Goal: Task Accomplishment & Management: Complete application form

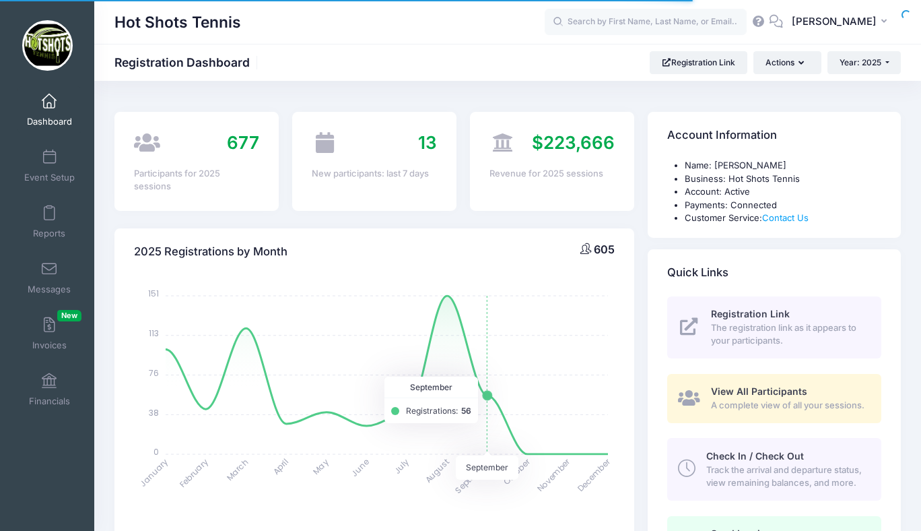
select select
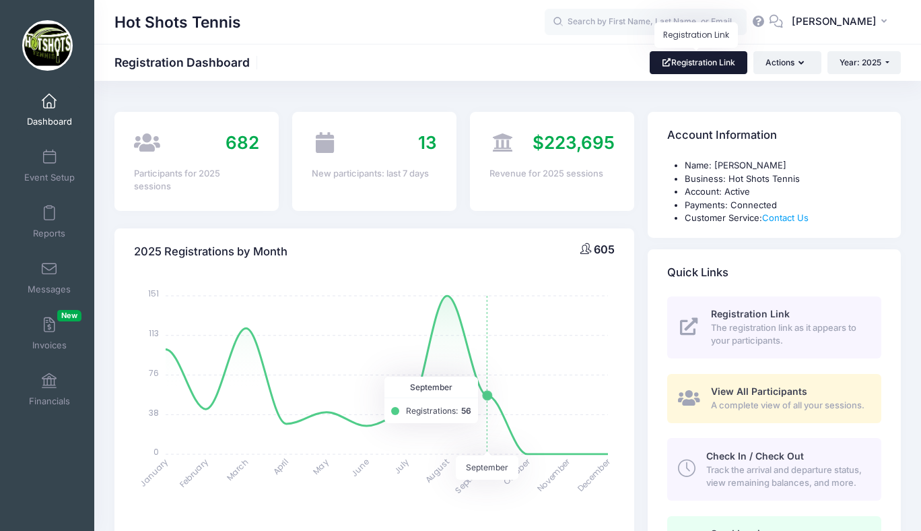
click at [691, 63] on link "Registration Link" at bounding box center [699, 62] width 98 height 23
click at [629, 26] on input "text" at bounding box center [646, 22] width 202 height 27
type input "k"
click at [771, 66] on button "Actions" at bounding box center [786, 62] width 67 height 23
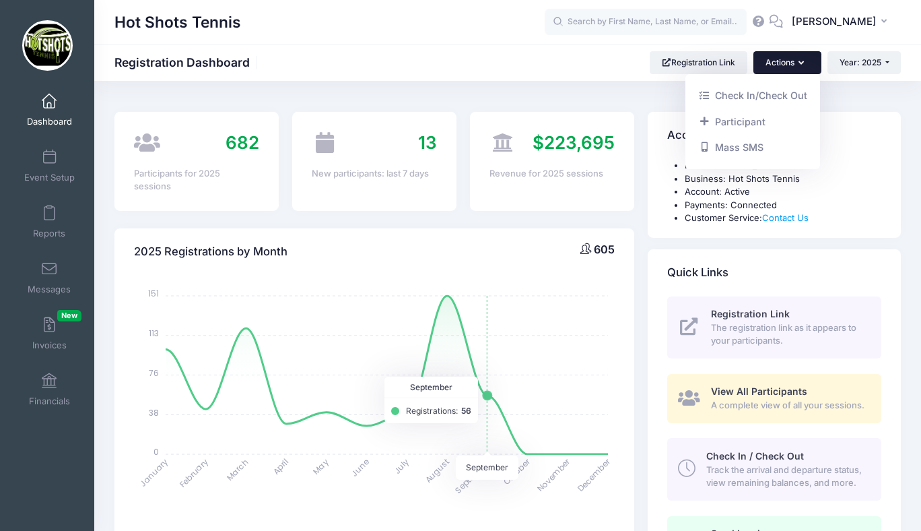
click at [771, 66] on button "Actions" at bounding box center [786, 62] width 67 height 23
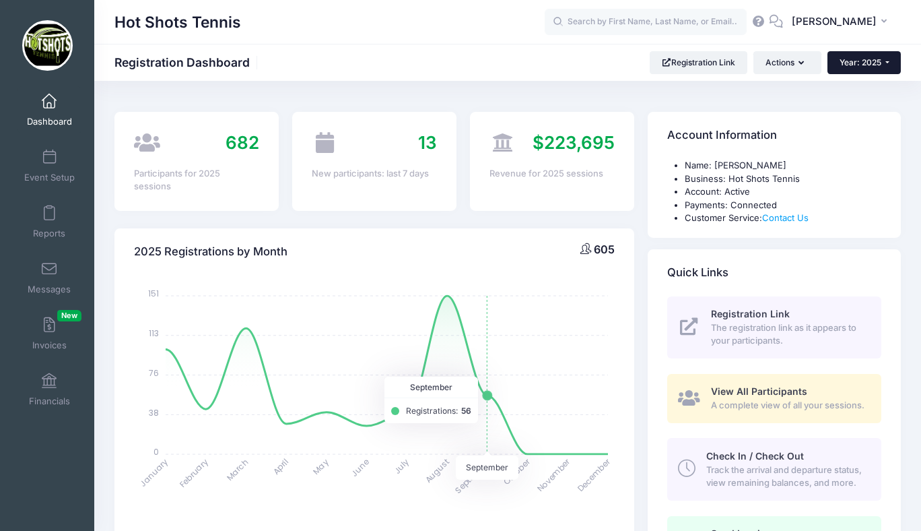
click at [858, 57] on button "Year: 2025" at bounding box center [864, 62] width 73 height 23
click at [868, 100] on link "Year: 2025" at bounding box center [872, 106] width 88 height 18
click at [860, 67] on button "Year: 2025" at bounding box center [864, 62] width 73 height 23
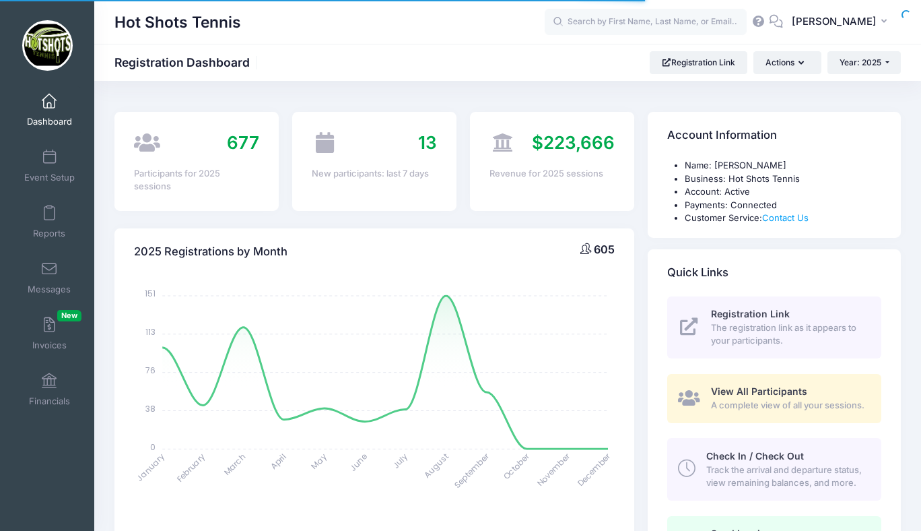
select select
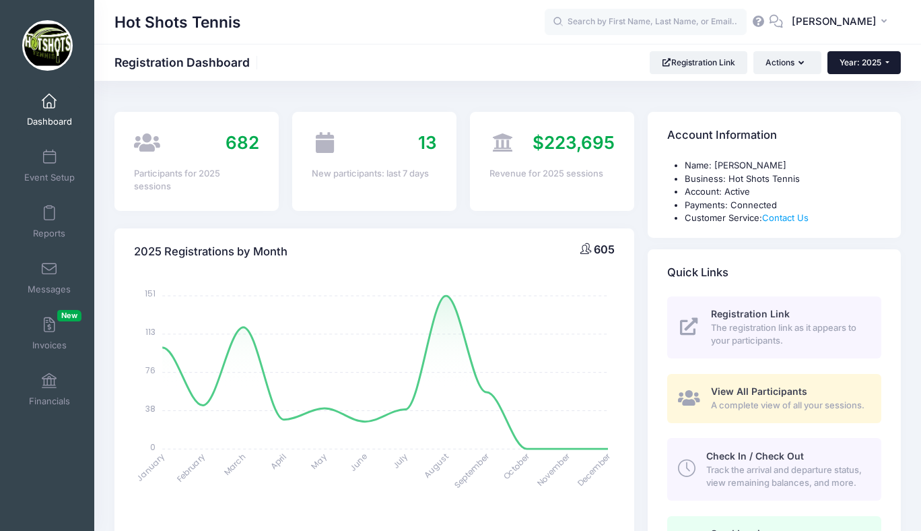
click at [856, 61] on span "Year: 2025" at bounding box center [861, 62] width 42 height 10
click at [854, 121] on link "Year: 2024" at bounding box center [872, 123] width 88 height 18
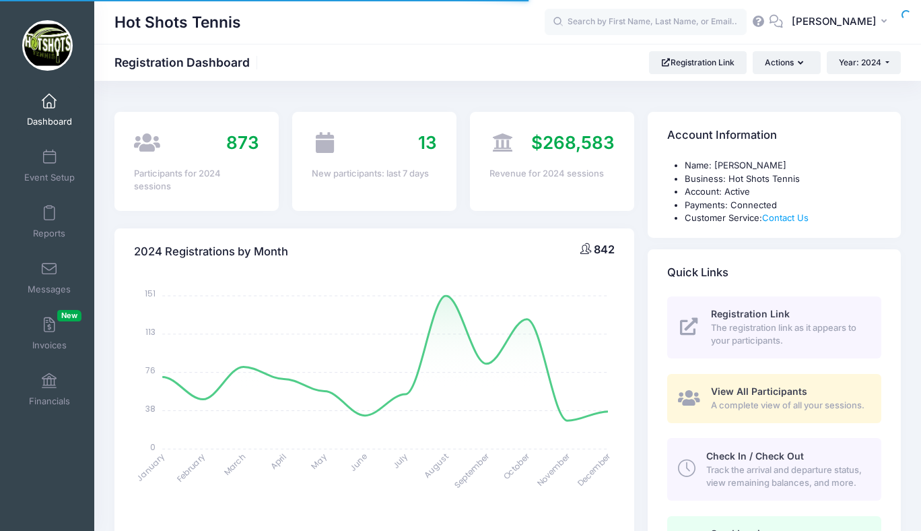
select select
click at [628, 22] on input "text" at bounding box center [646, 22] width 202 height 27
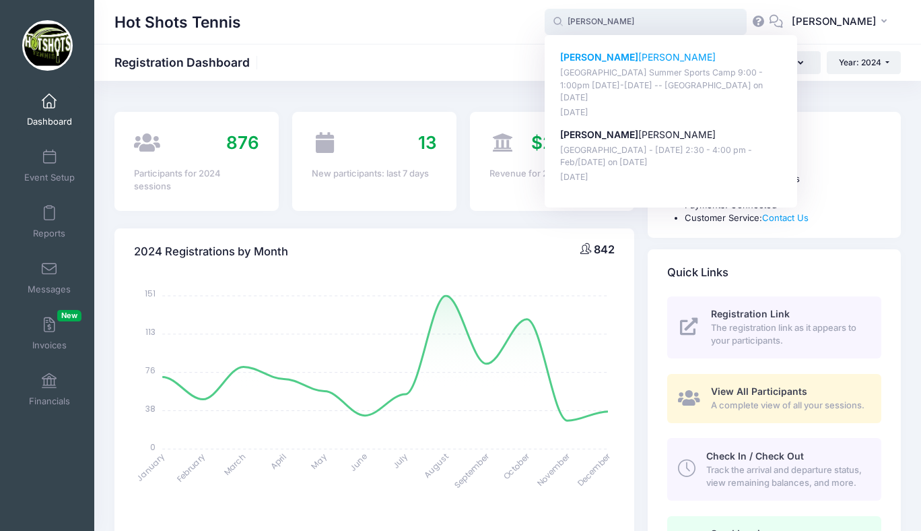
click at [621, 57] on strong "[PERSON_NAME]" at bounding box center [599, 56] width 78 height 11
type input "Keenan Holowaty (Playa Vista Summer Sports Camp 9:00 - 1:00pm July 22-26, 2024 …"
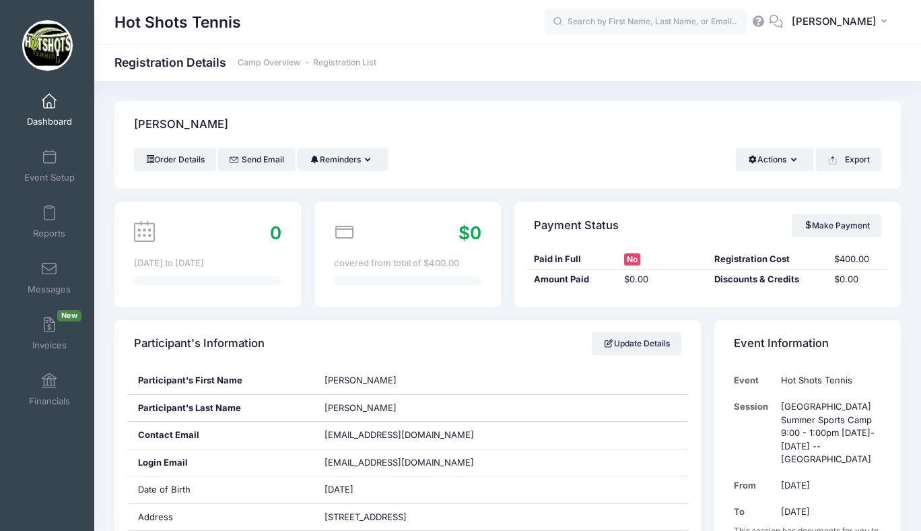
click at [49, 105] on span at bounding box center [49, 101] width 0 height 15
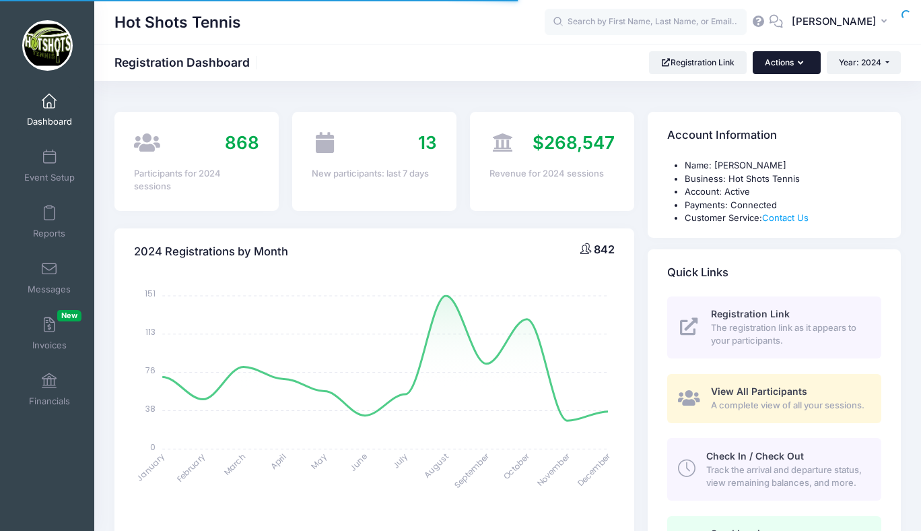
click at [777, 64] on button "Actions" at bounding box center [786, 62] width 67 height 23
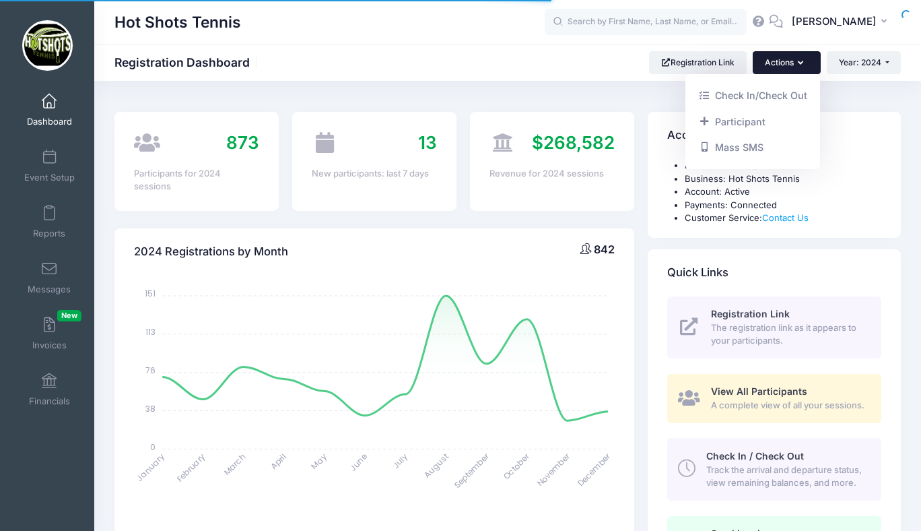
select select
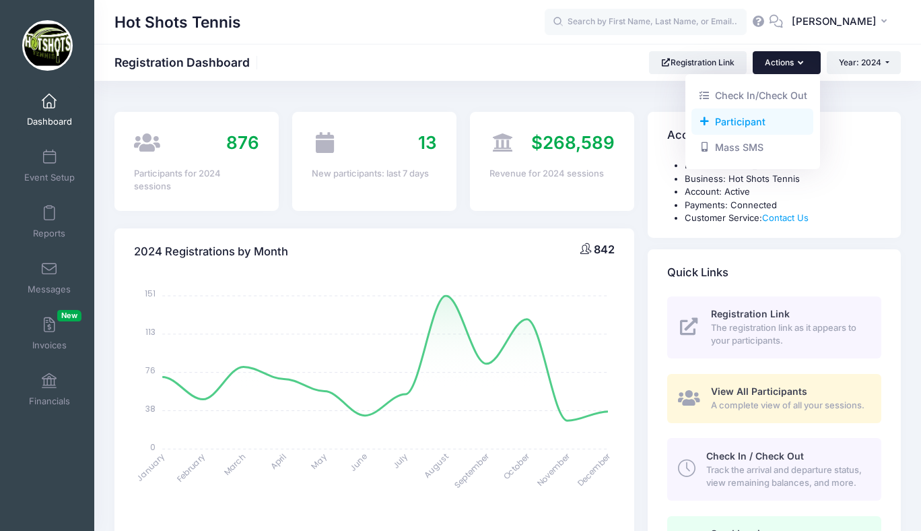
click at [754, 122] on link "Participant" at bounding box center [752, 121] width 122 height 26
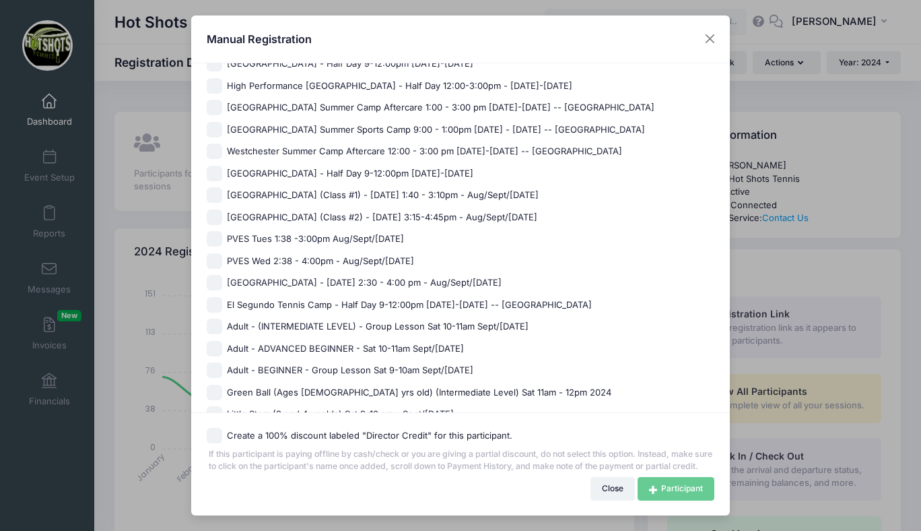
scroll to position [916, 0]
click at [296, 278] on span "[GEOGRAPHIC_DATA] - [DATE] 2:30 - 4:00 pm - Aug/Sept/[DATE]" at bounding box center [364, 281] width 275 height 13
click at [222, 278] on input "[GEOGRAPHIC_DATA] - [DATE] 2:30 - 4:00 pm - Aug/Sept/[DATE]" at bounding box center [214, 281] width 15 height 15
checkbox input "true"
click at [657, 485] on link "Participant" at bounding box center [676, 488] width 77 height 23
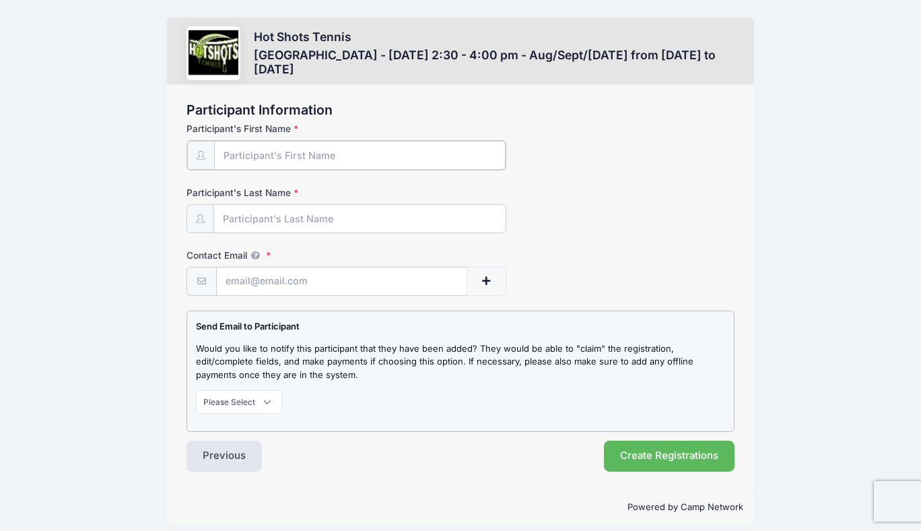
click at [333, 158] on input "Participant's First Name" at bounding box center [360, 155] width 292 height 29
type input "[PERSON_NAME]"
type input "Holowaty"
click at [273, 279] on input "Contact Email" at bounding box center [342, 280] width 250 height 29
paste input "juliakeenan13@gmail.com"
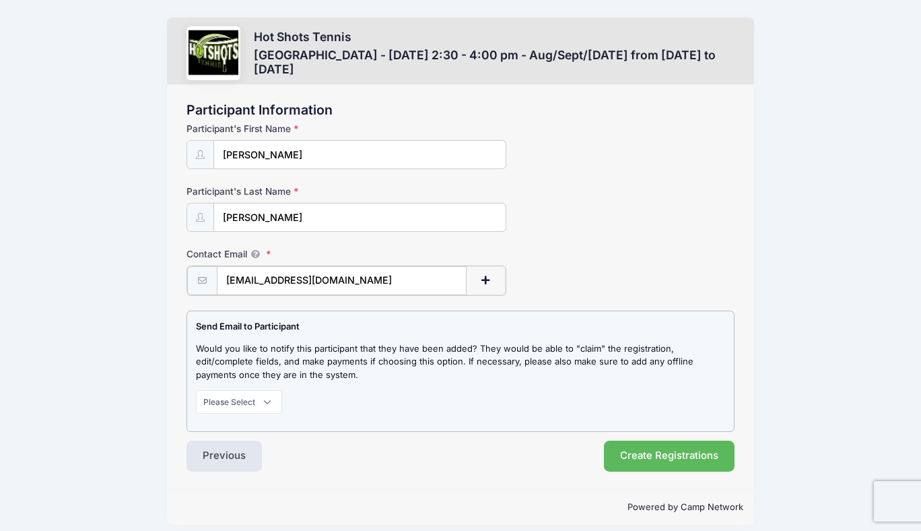
type input "juliakeenan13@gmail.com"
click at [238, 395] on select "Please Select Don't Notify Notify" at bounding box center [239, 400] width 86 height 23
select select "1"
click at [196, 389] on select "Please Select Don't Notify Notify" at bounding box center [239, 400] width 86 height 23
click at [661, 446] on button "Create Registrations" at bounding box center [669, 454] width 131 height 31
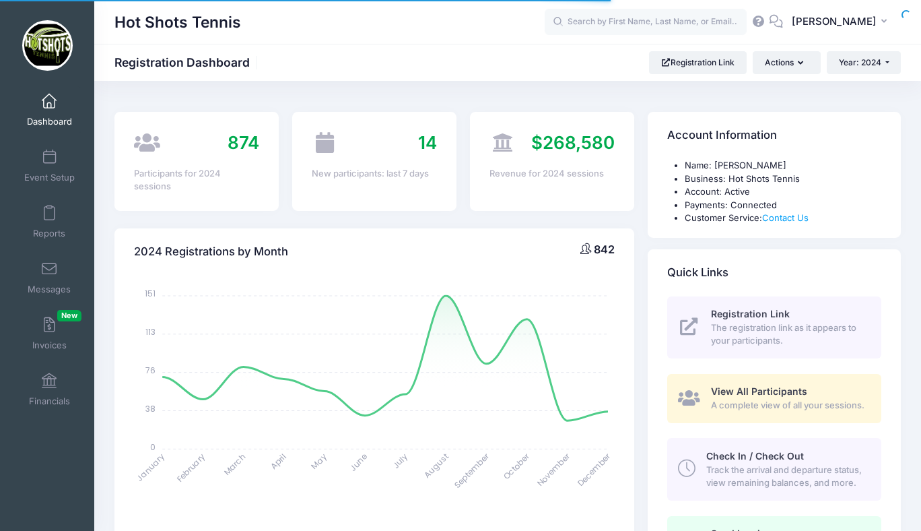
select select
click at [49, 106] on span at bounding box center [49, 101] width 0 height 15
select select
